Goal: Transaction & Acquisition: Purchase product/service

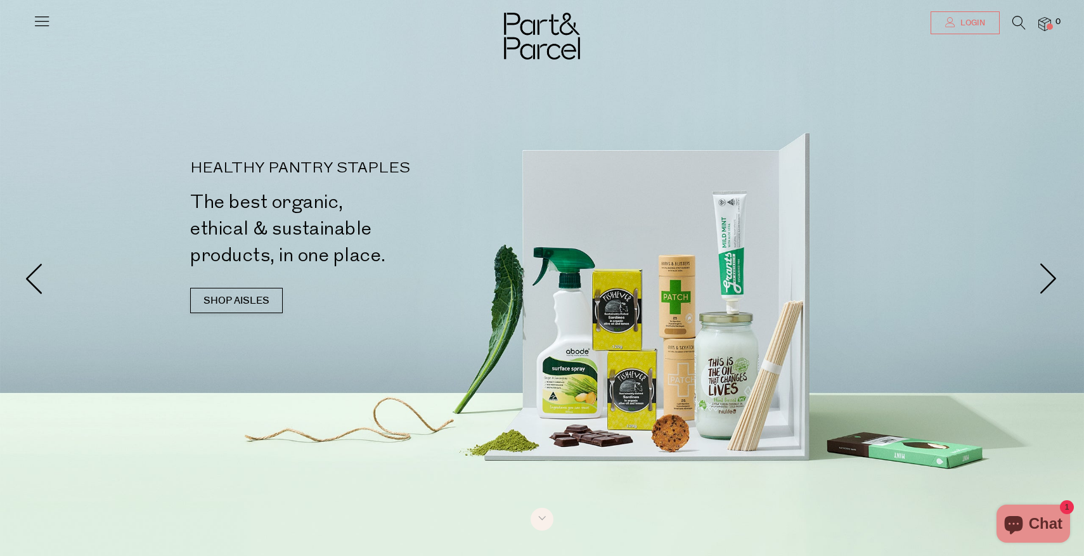
type input "[PERSON_NAME][EMAIL_ADDRESS][DOMAIN_NAME]"
click at [961, 22] on span "Login" at bounding box center [972, 23] width 28 height 11
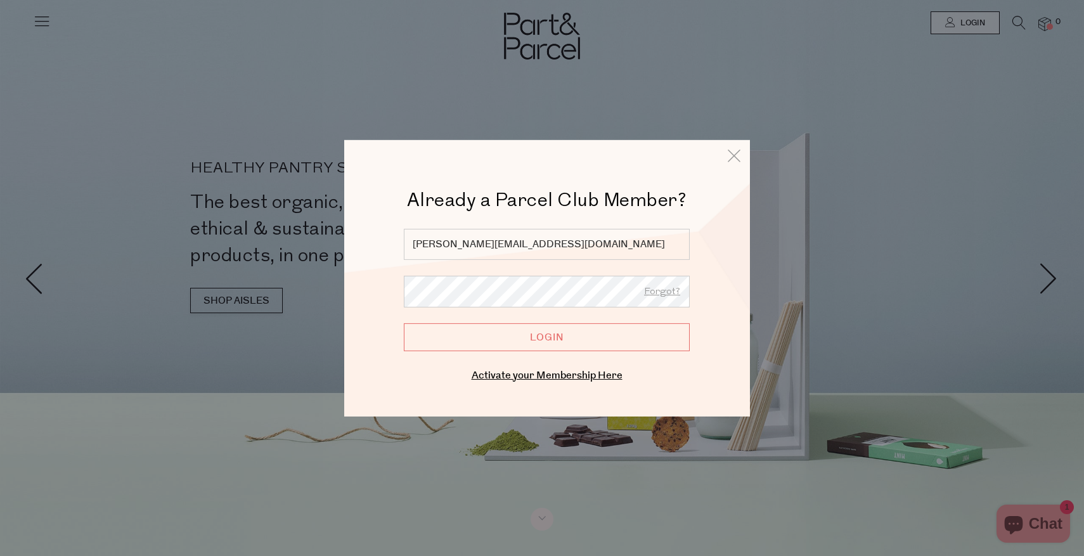
click at [530, 344] on input "Login" at bounding box center [547, 337] width 286 height 28
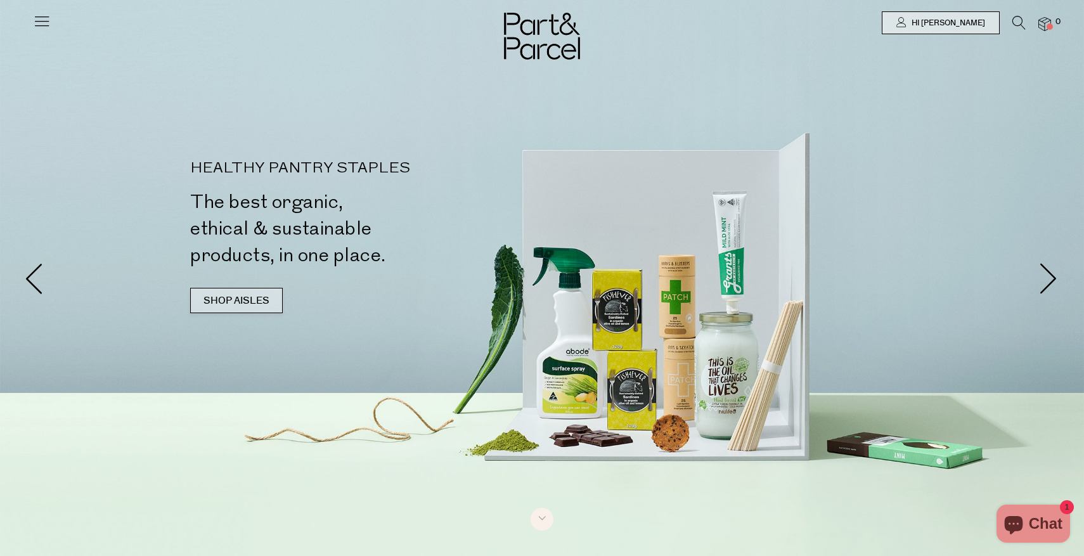
click at [219, 308] on link "SHOP AISLES" at bounding box center [236, 300] width 93 height 25
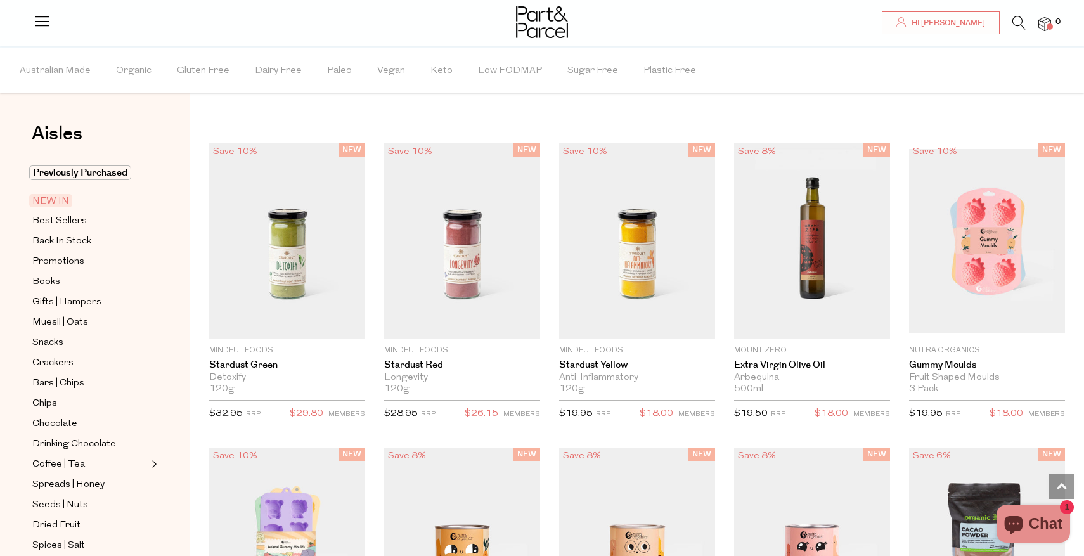
scroll to position [775, 0]
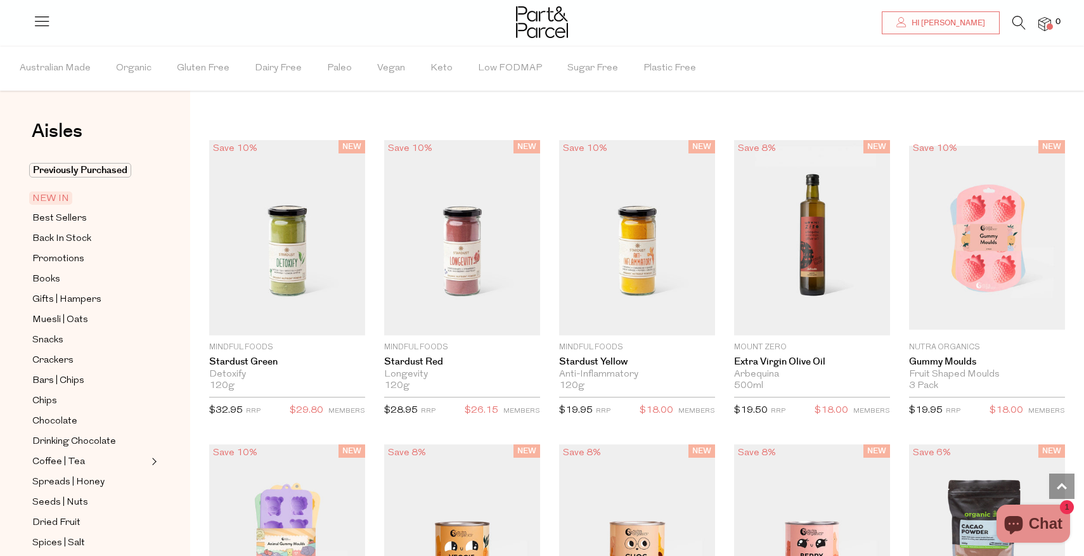
click at [1020, 17] on icon at bounding box center [1019, 23] width 13 height 14
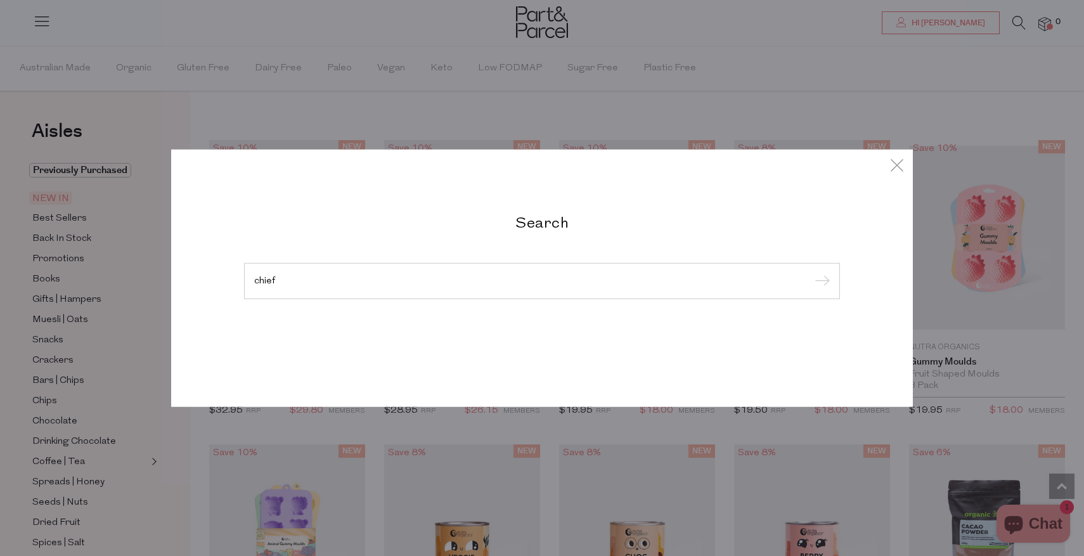
type input "chief"
click at [811, 272] on input "submit" at bounding box center [820, 281] width 19 height 19
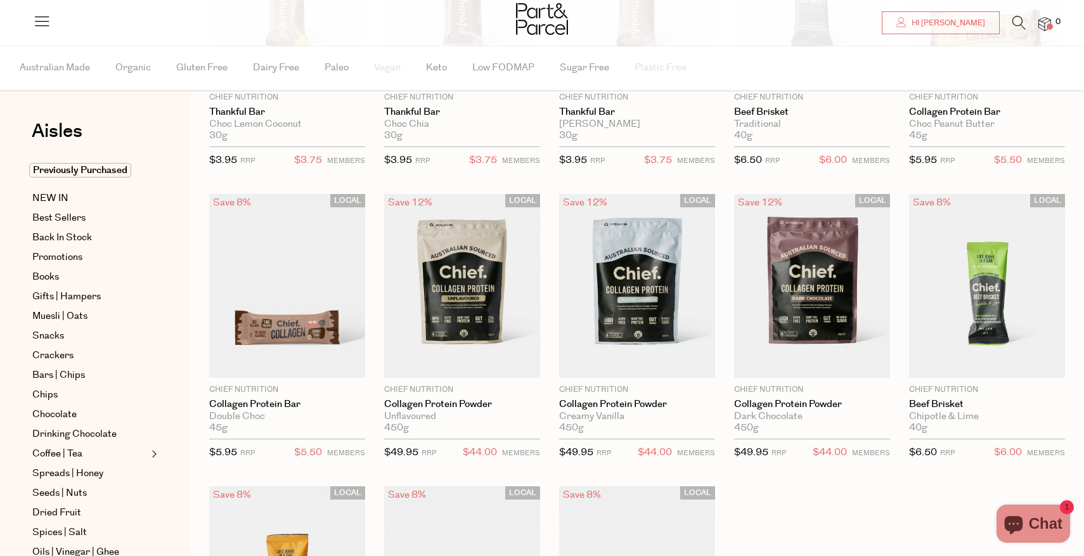
scroll to position [256, 0]
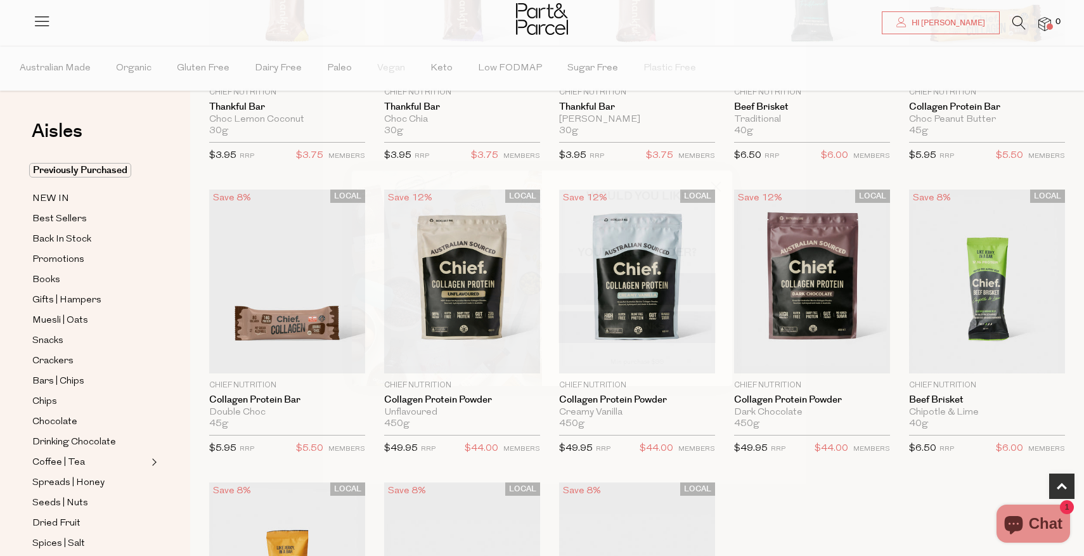
click at [717, 184] on circle "Close dialog" at bounding box center [716, 186] width 21 height 21
click at [635, 356] on span "Add To Parcel" at bounding box center [637, 359] width 79 height 13
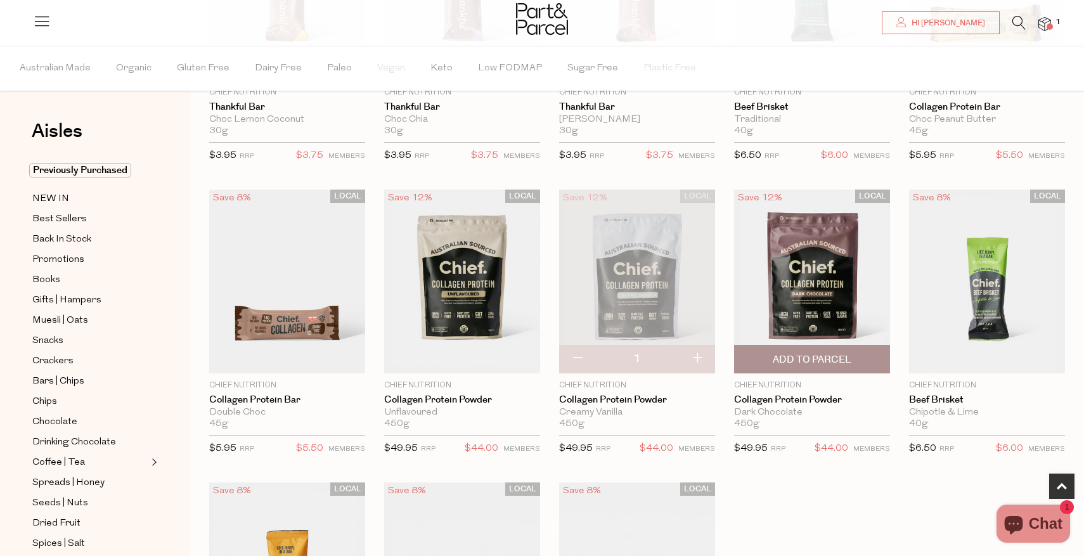
click at [806, 365] on span "Add To Parcel" at bounding box center [812, 359] width 79 height 13
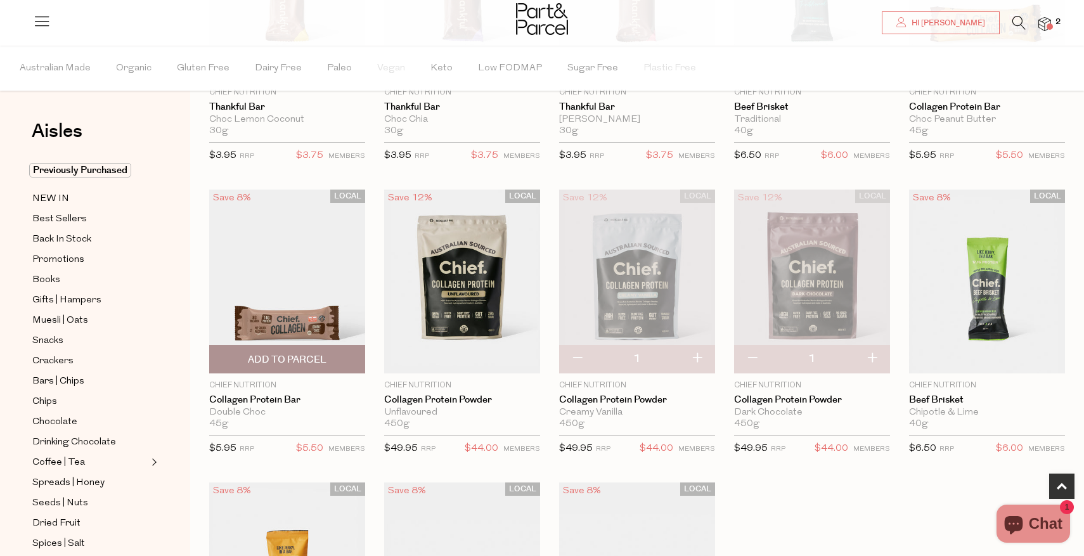
click at [290, 364] on span "Add To Parcel" at bounding box center [287, 359] width 79 height 13
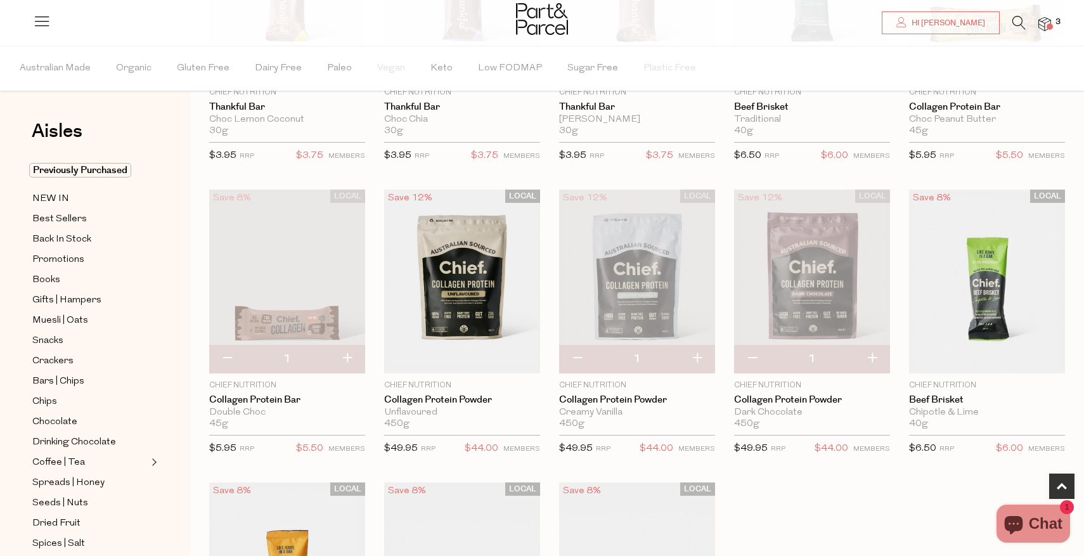
click at [349, 358] on button "button" at bounding box center [347, 359] width 36 height 28
type input "2"
click at [349, 358] on button "button" at bounding box center [347, 359] width 36 height 28
type input "3"
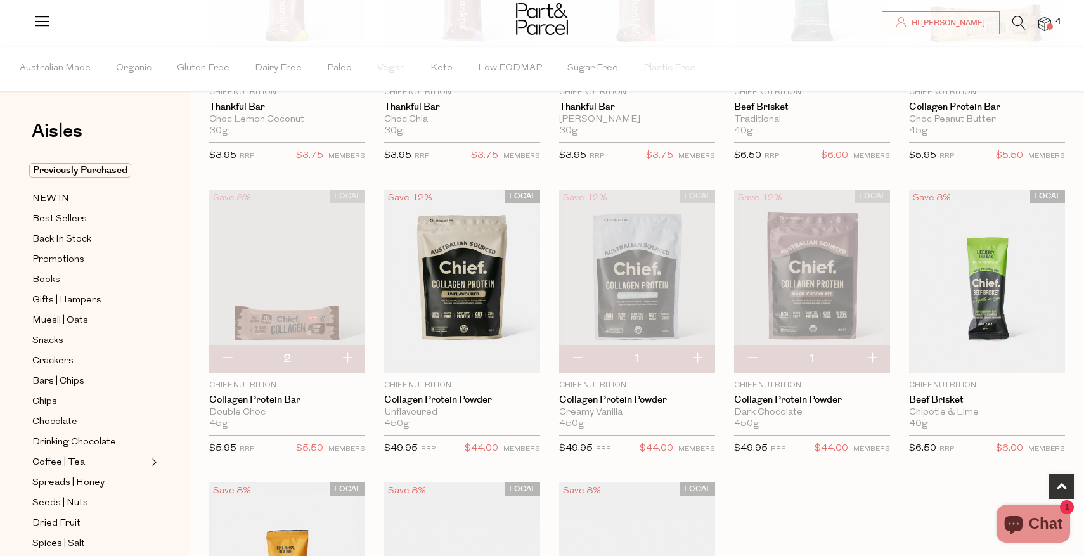
type input "3"
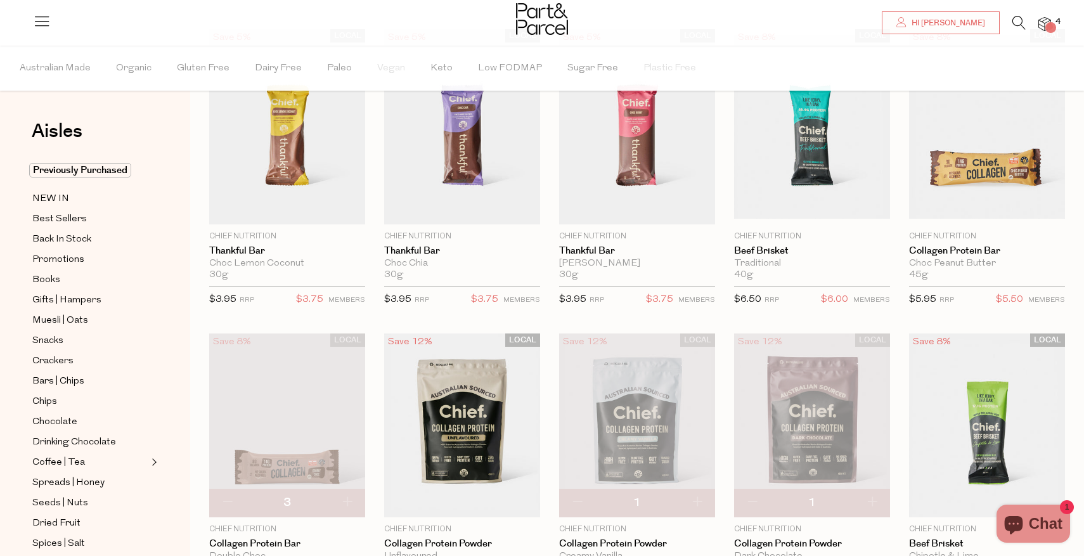
scroll to position [0, 0]
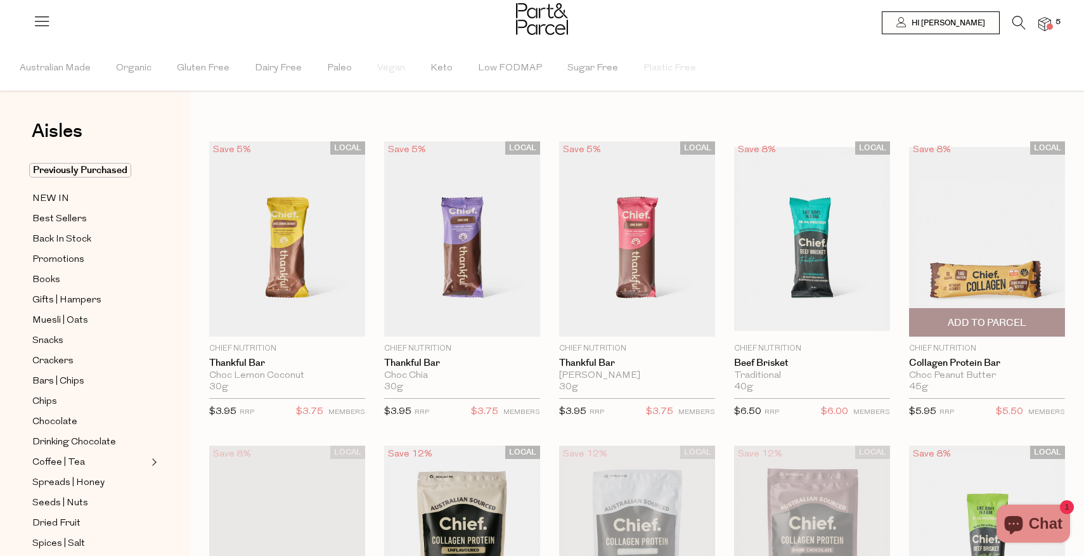
click at [987, 330] on span "Add To Parcel" at bounding box center [987, 322] width 148 height 27
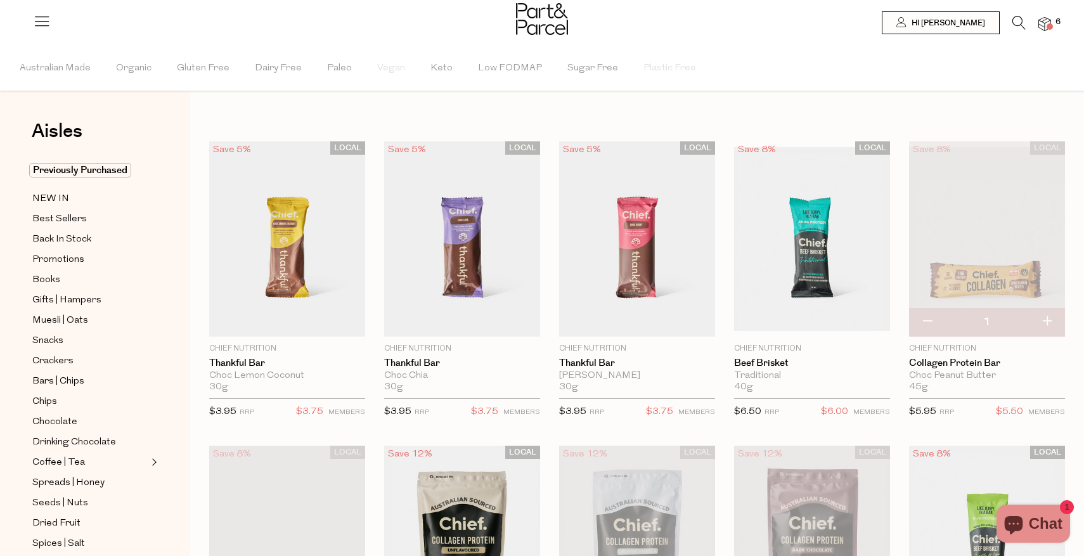
click at [1050, 321] on button "button" at bounding box center [1047, 322] width 36 height 28
type input "2"
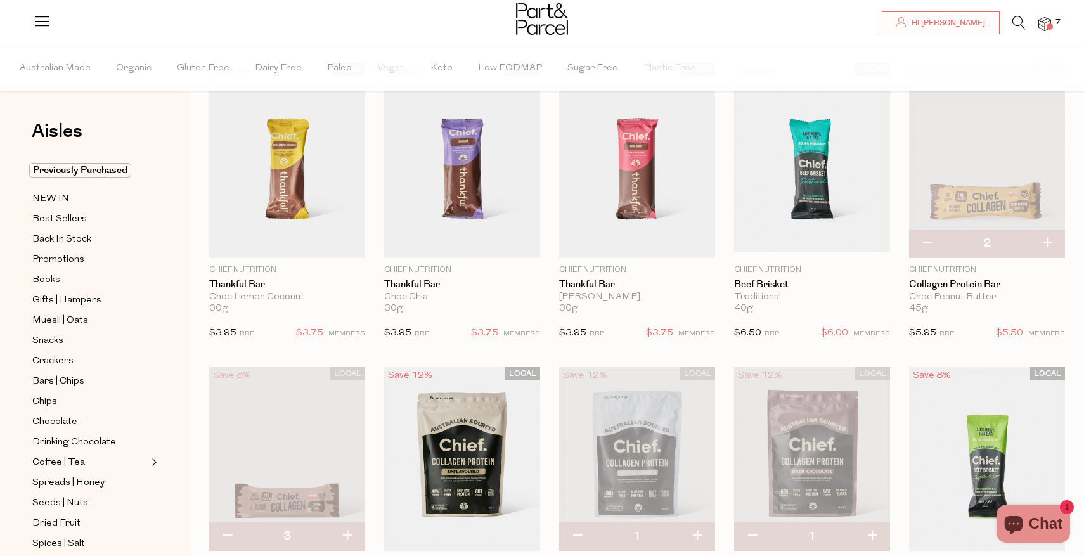
scroll to position [81, 0]
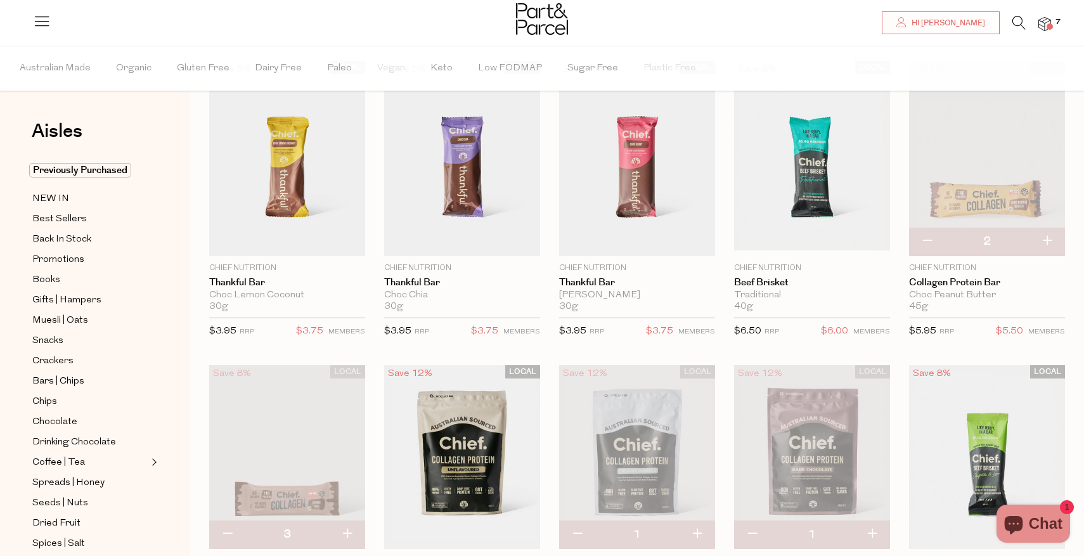
click at [1050, 242] on button "button" at bounding box center [1047, 242] width 36 height 28
type input "3"
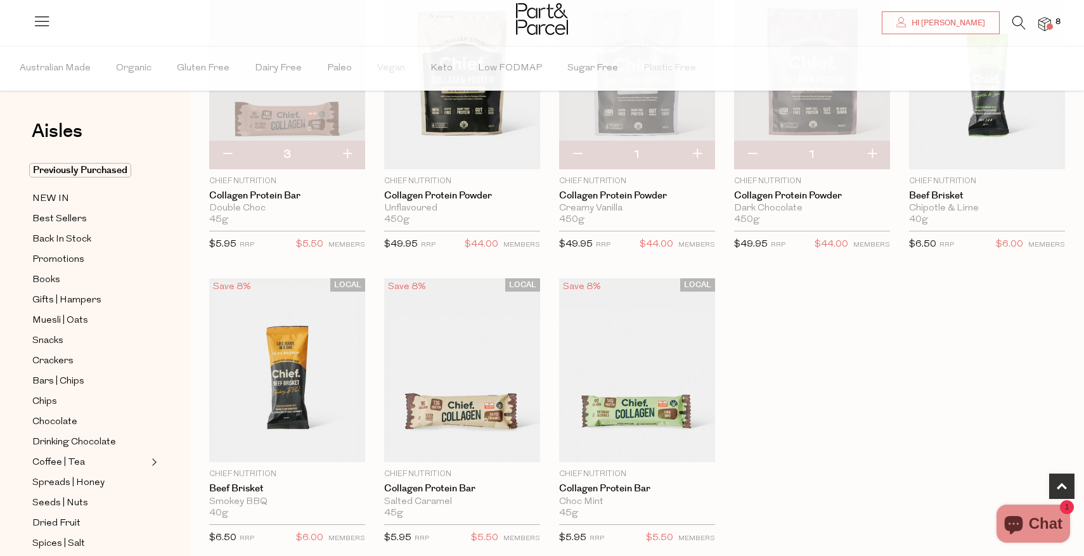
scroll to position [464, 0]
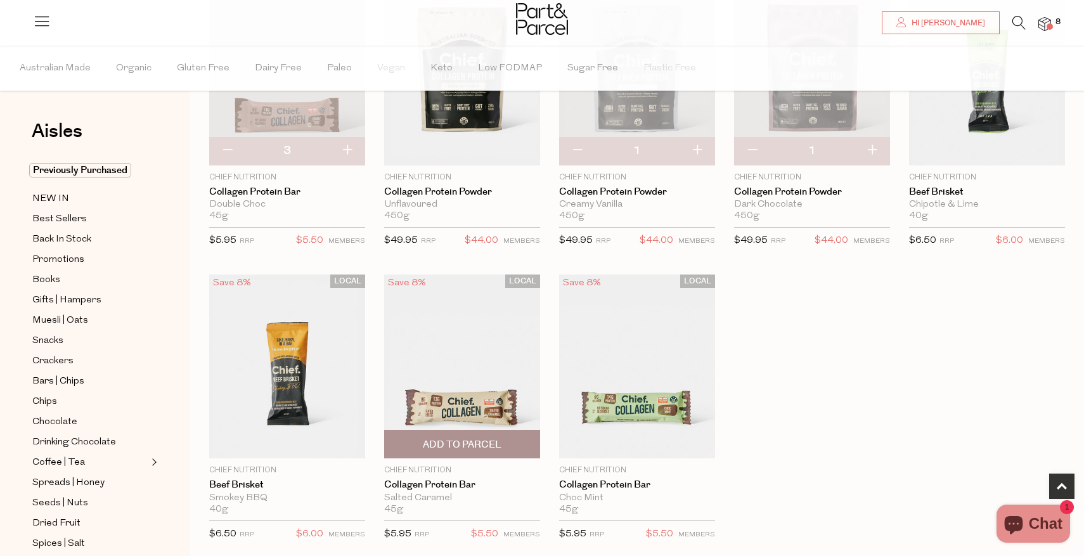
click at [443, 446] on span "Add To Parcel" at bounding box center [462, 444] width 79 height 13
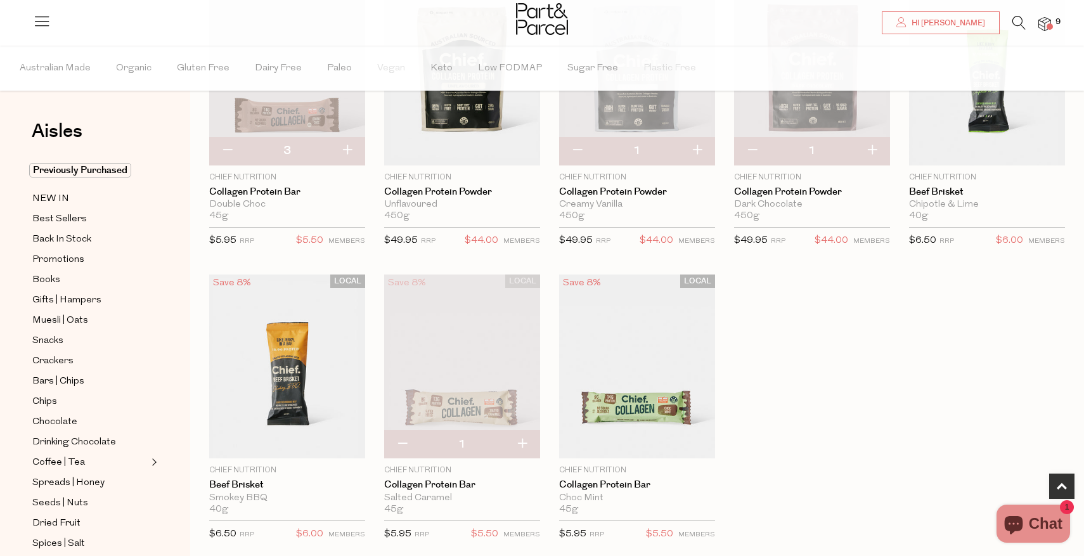
click at [523, 443] on button "button" at bounding box center [522, 445] width 36 height 28
type input "2"
click at [523, 443] on button "button" at bounding box center [522, 445] width 36 height 28
type input "3"
click at [1048, 20] on img at bounding box center [1045, 24] width 13 height 15
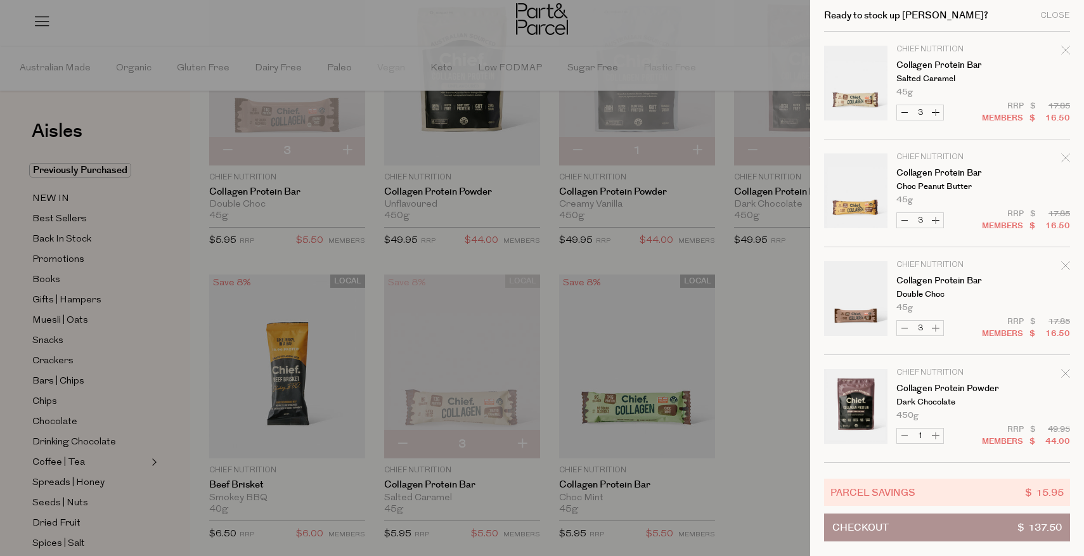
click at [755, 309] on div at bounding box center [542, 278] width 1084 height 556
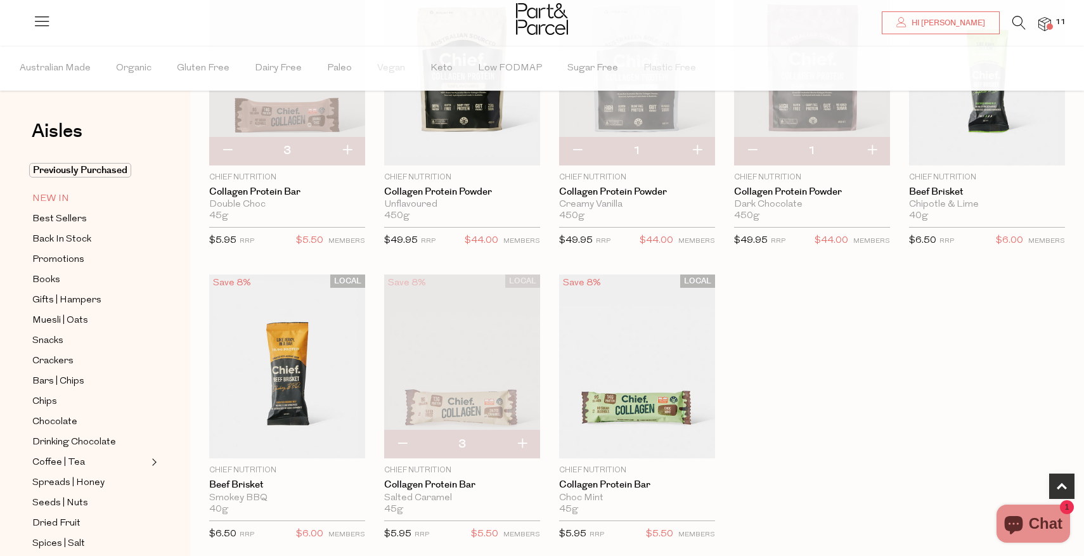
click at [59, 196] on span "NEW IN" at bounding box center [50, 199] width 37 height 15
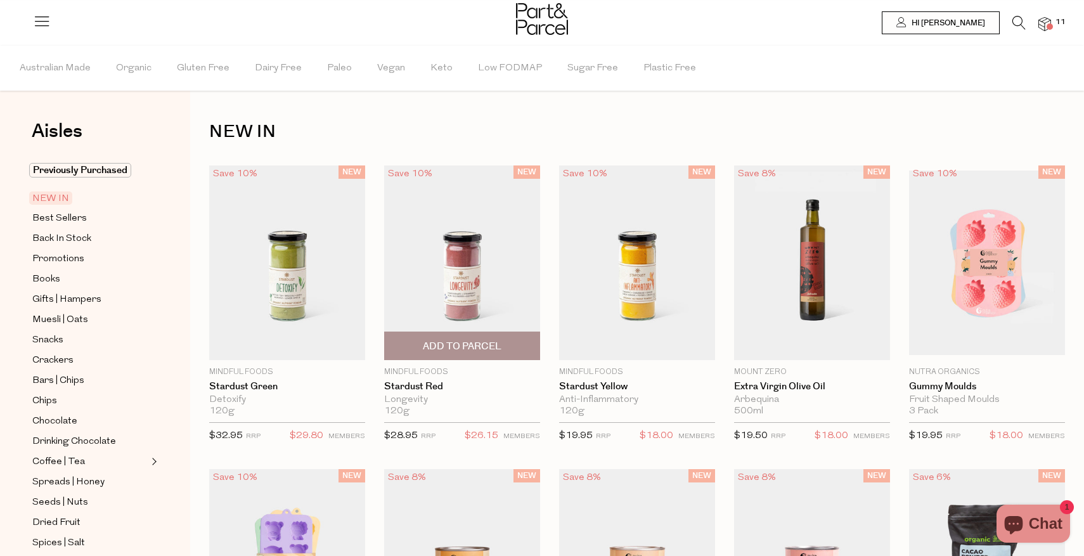
click at [445, 256] on img at bounding box center [462, 263] width 156 height 195
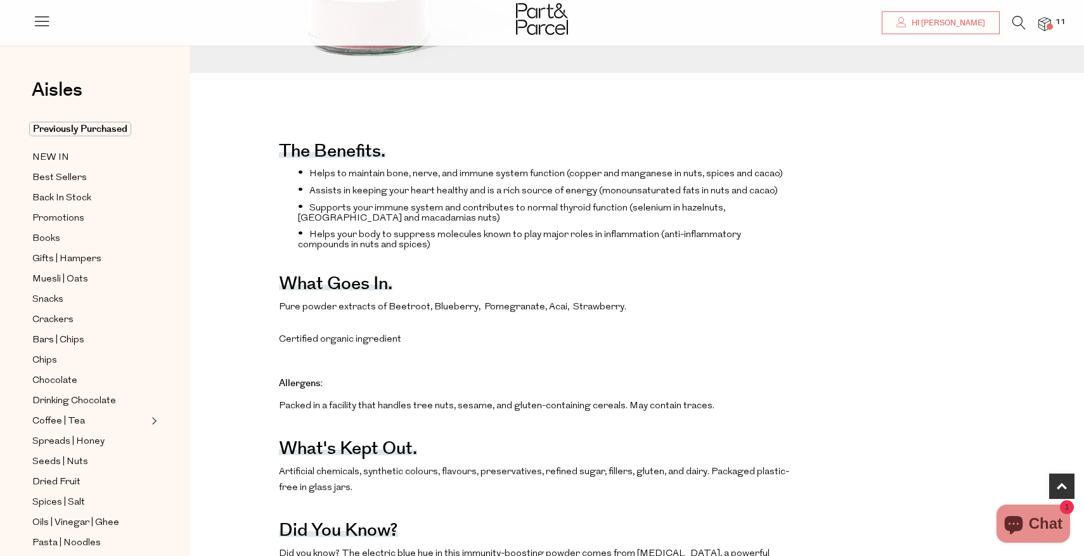
scroll to position [549, 0]
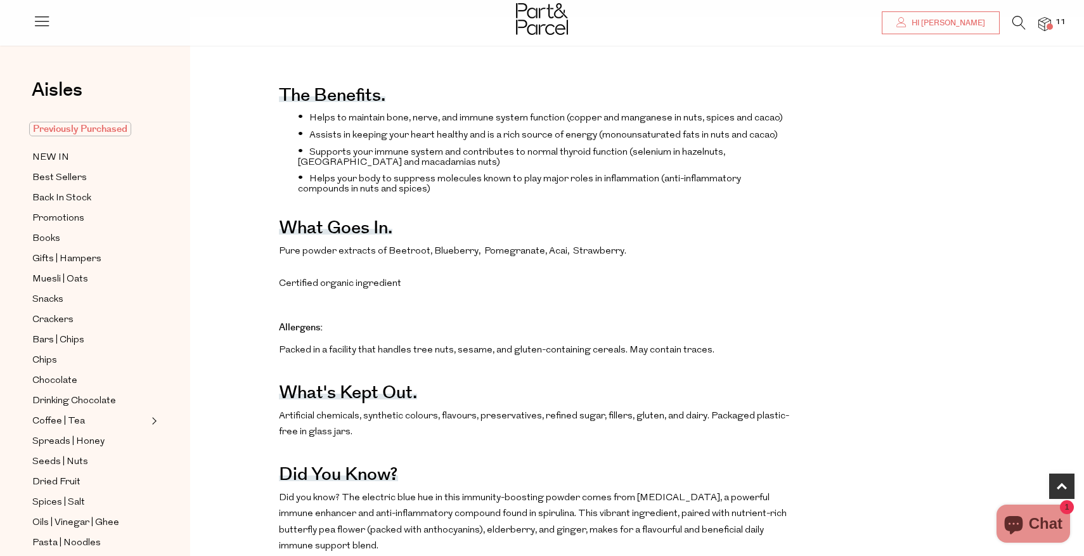
click at [80, 124] on span "Previously Purchased" at bounding box center [80, 129] width 102 height 15
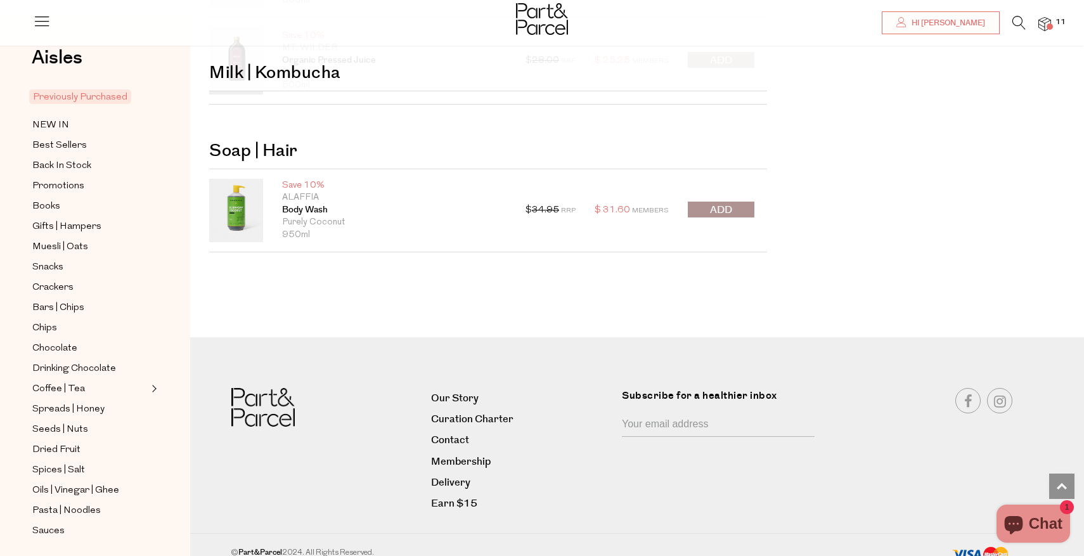
scroll to position [2990, 0]
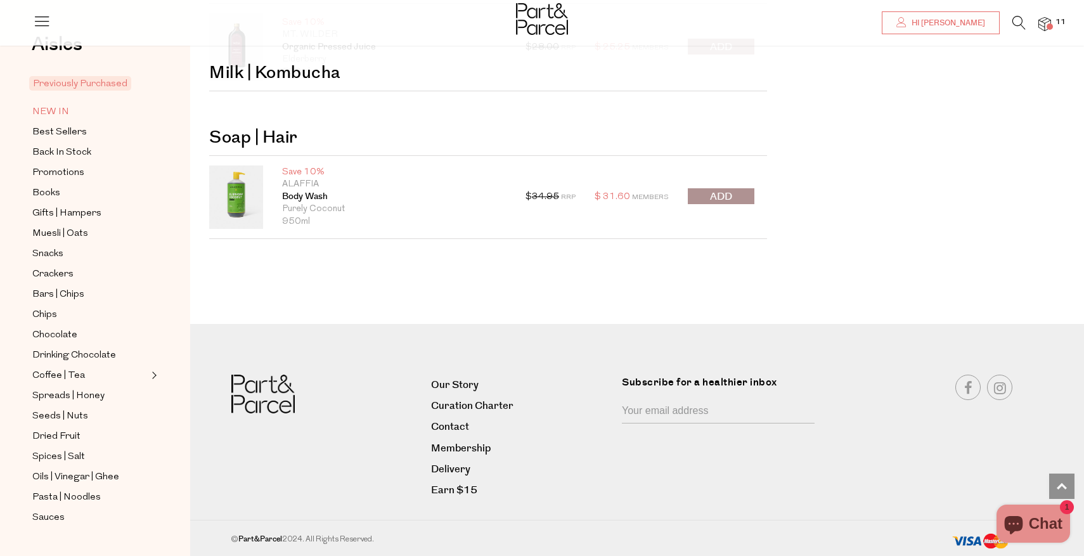
click at [54, 115] on span "NEW IN" at bounding box center [50, 112] width 37 height 15
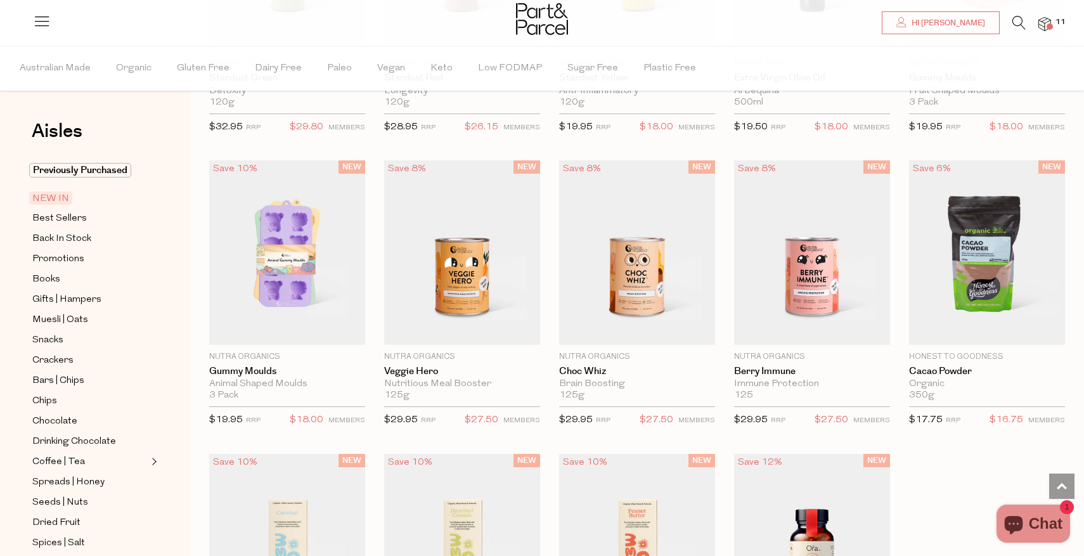
scroll to position [301, 0]
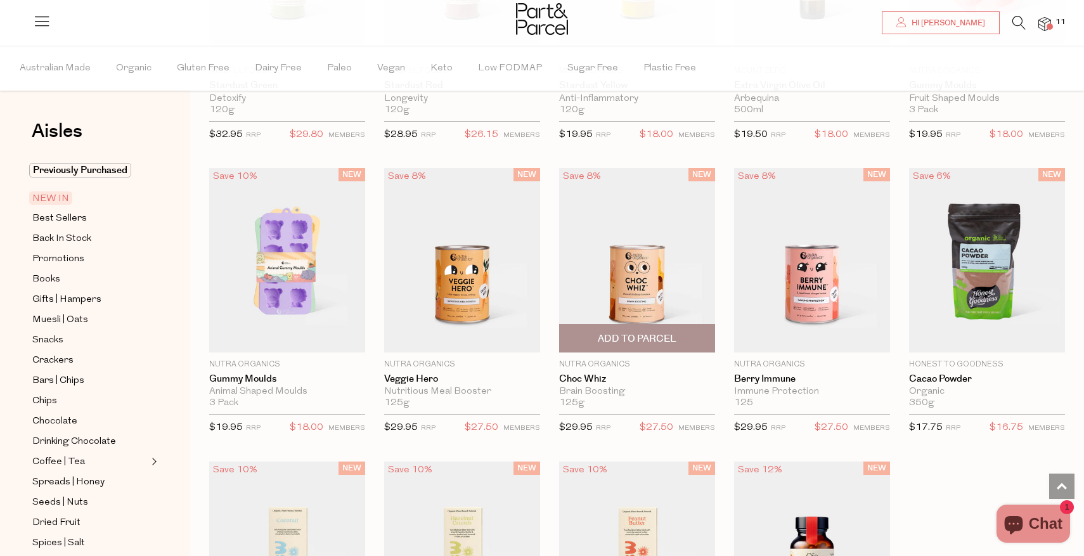
click at [648, 335] on span "Add To Parcel" at bounding box center [637, 338] width 79 height 13
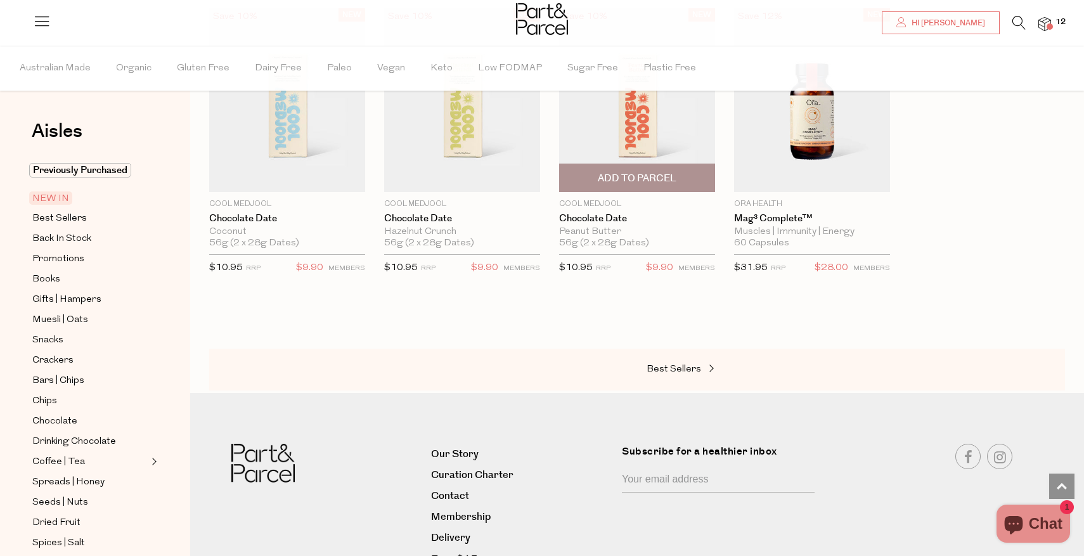
scroll to position [823, 0]
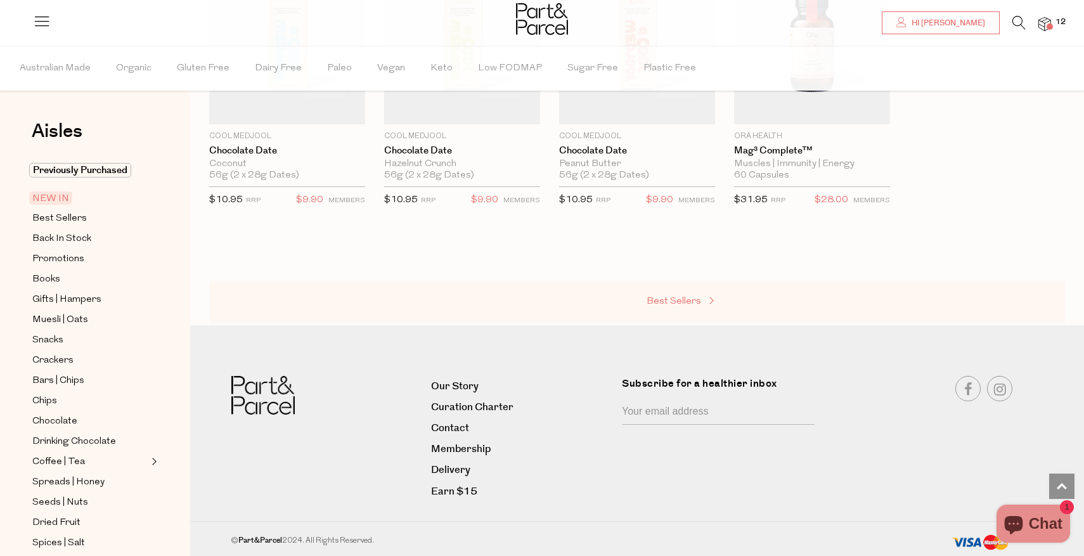
click at [672, 299] on span "Best Sellers" at bounding box center [674, 302] width 55 height 10
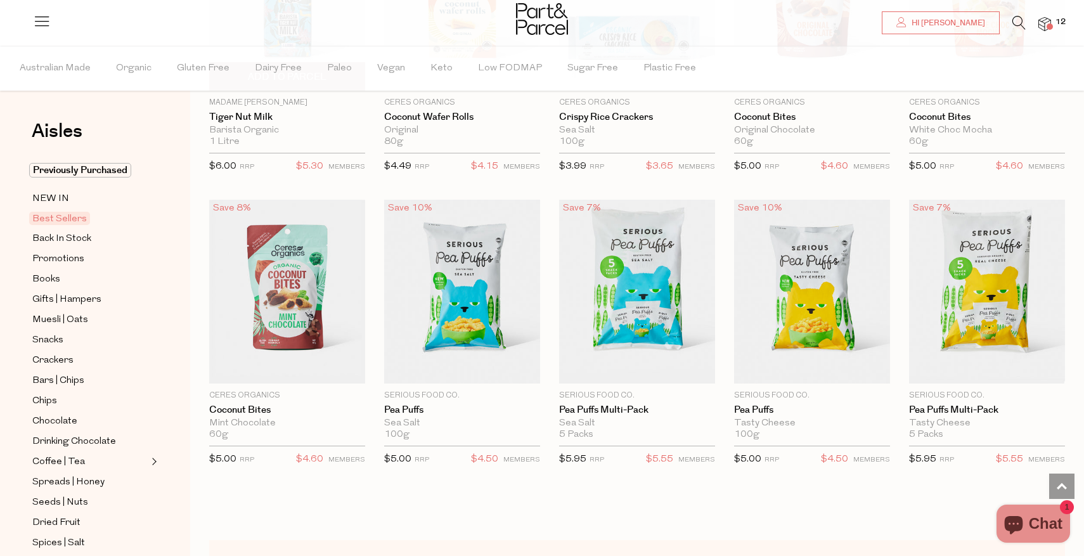
scroll to position [2046, 0]
